Goal: Find specific page/section: Find specific page/section

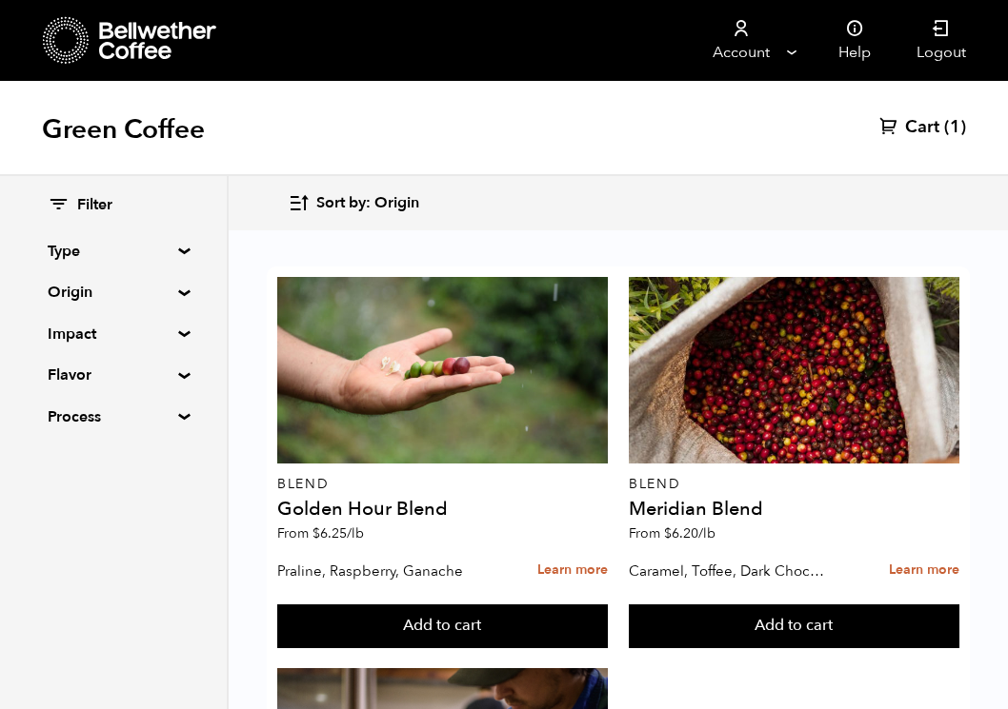
click at [184, 425] on div "Filter Type Blend Single Origin Decaf Seasonal Year Round Origin Blend [GEOGRAP…" at bounding box center [113, 311] width 227 height 271
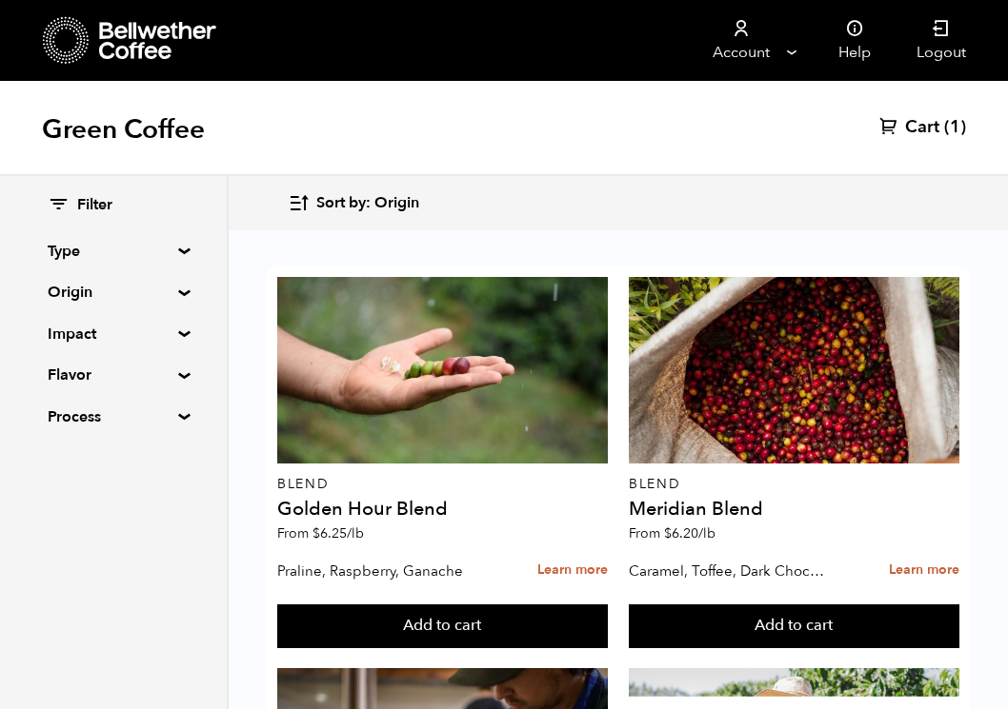
click at [179, 416] on summary "Process" at bounding box center [113, 417] width 131 height 23
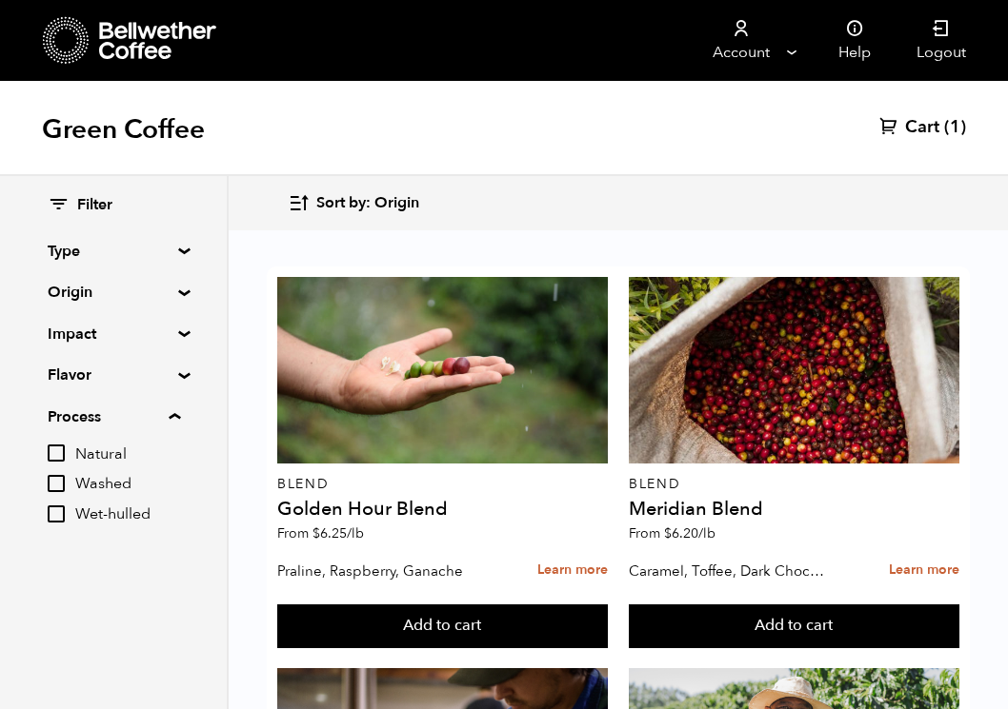
click at [179, 374] on summary "Flavor" at bounding box center [113, 375] width 131 height 23
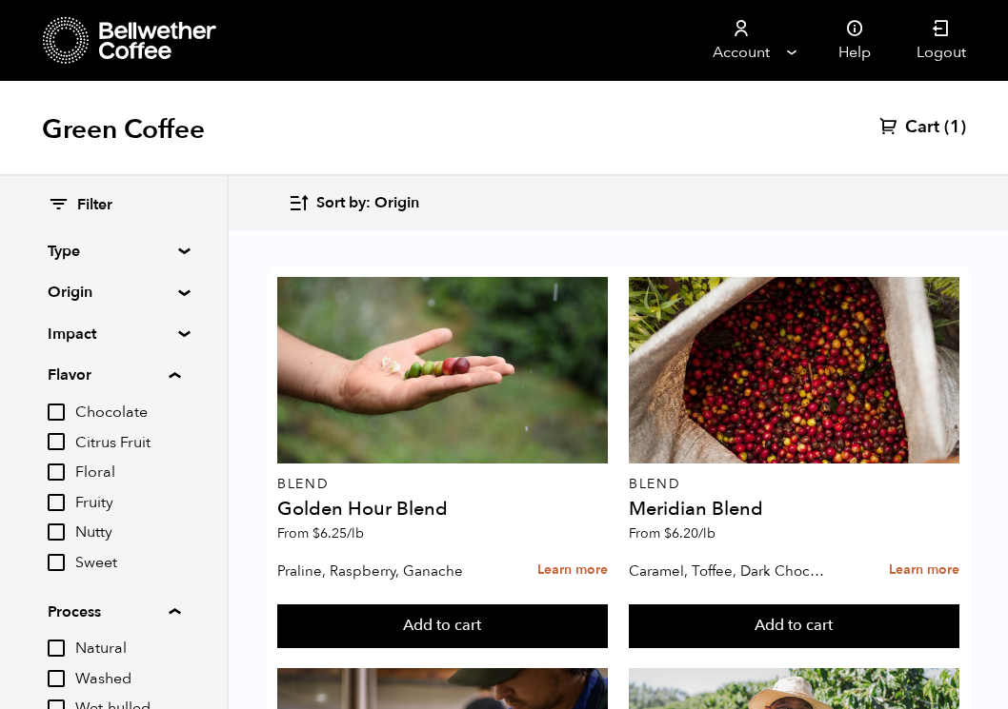
click at [179, 330] on summary "Impact" at bounding box center [113, 334] width 131 height 23
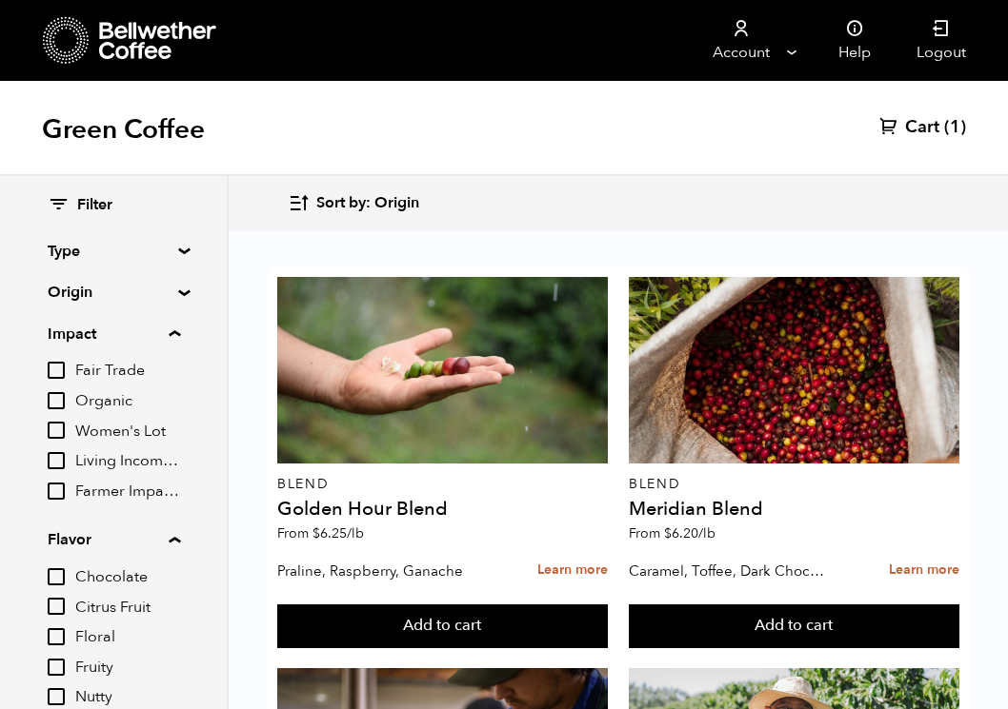
click at [179, 287] on div "Filter Type Blend Single Origin Decaf Seasonal Year Round Origin Blend Brazil B…" at bounding box center [113, 543] width 227 height 735
click at [179, 249] on summary "Type" at bounding box center [113, 251] width 131 height 23
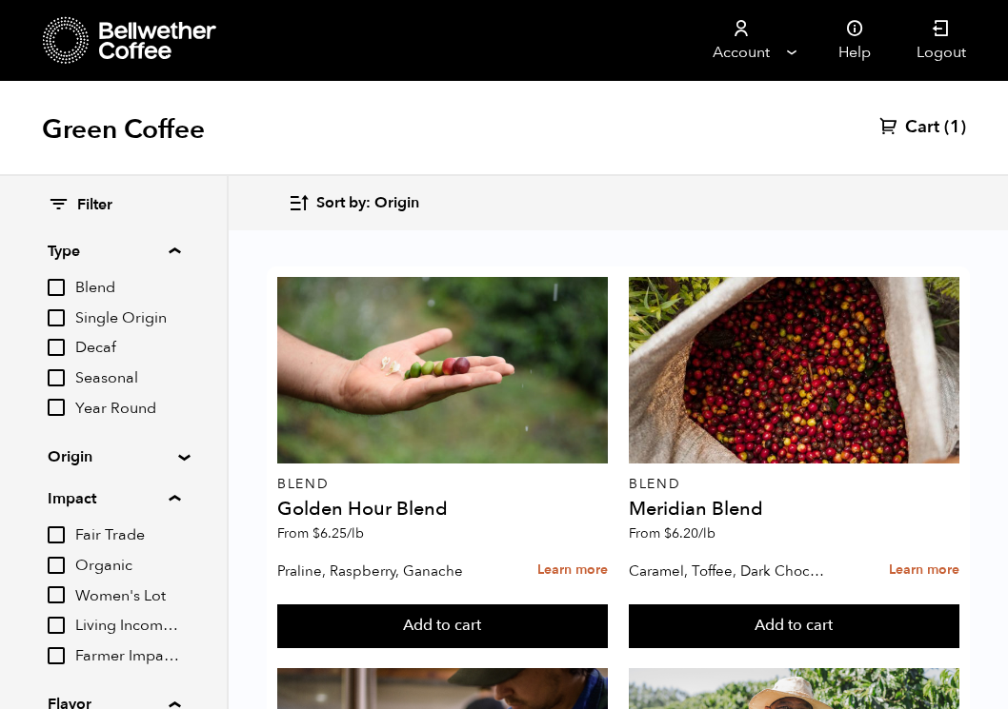
click at [176, 449] on div "Filter Type Blend Single Origin Decaf Seasonal Year Round Origin Blend Brazil B…" at bounding box center [113, 626] width 227 height 900
click at [177, 464] on div "Filter Type Blend Single Origin Decaf Seasonal Year Round Origin Blend Brazil B…" at bounding box center [113, 626] width 227 height 900
click at [177, 453] on summary "Origin" at bounding box center [113, 457] width 131 height 23
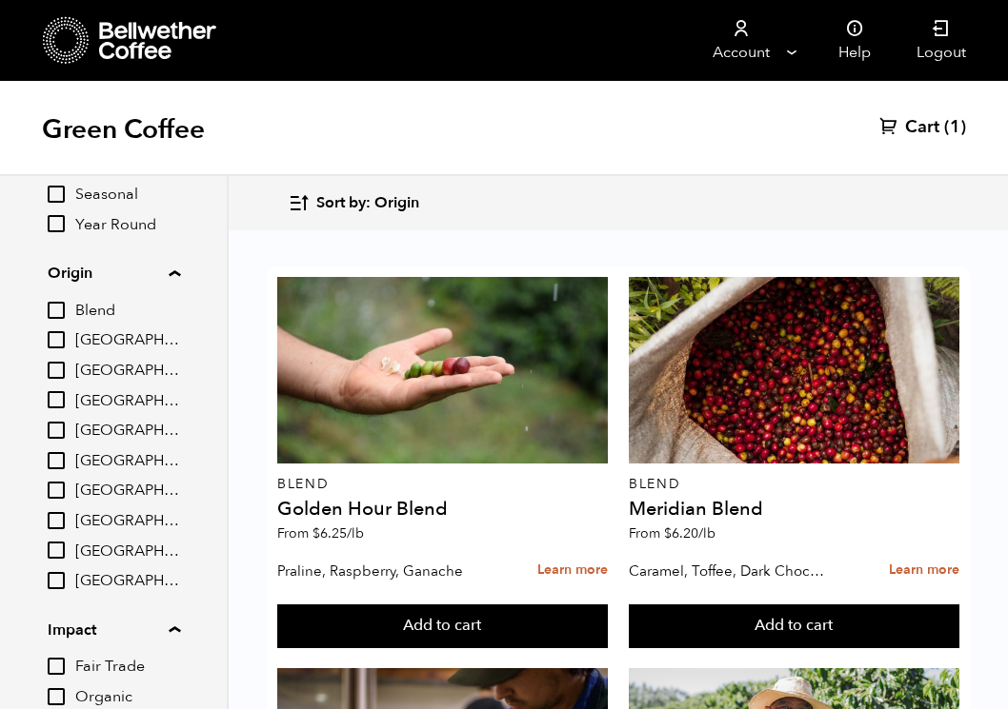
scroll to position [1196, 0]
